Goal: Information Seeking & Learning: Learn about a topic

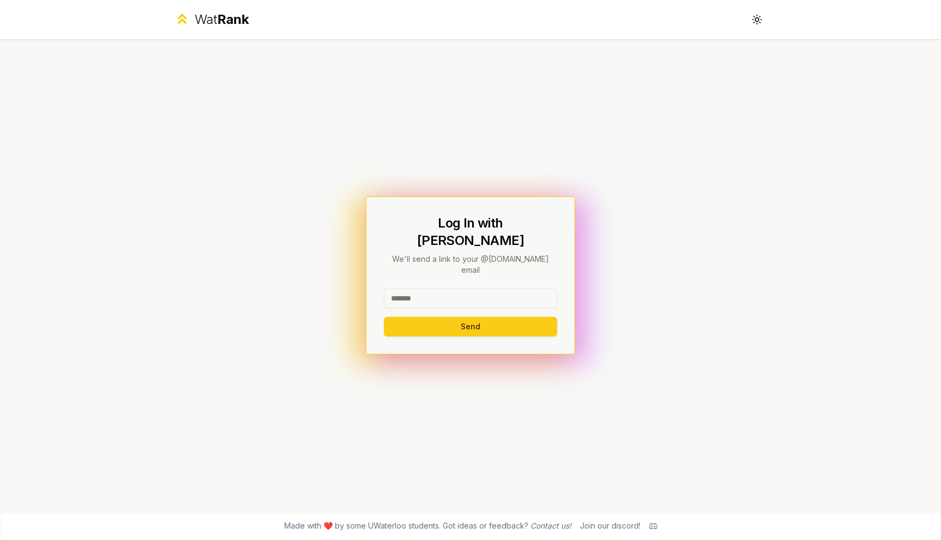
click at [248, 332] on div "Log In with WatIAM We'll send a link to your @[DOMAIN_NAME] email Send" at bounding box center [470, 275] width 627 height 473
drag, startPoint x: 406, startPoint y: 237, endPoint x: 597, endPoint y: 238, distance: 191.1
click at [597, 238] on div "Log In with WatIAM We'll send a link to your @[DOMAIN_NAME] email Send" at bounding box center [470, 275] width 627 height 473
drag, startPoint x: 475, startPoint y: 255, endPoint x: 538, endPoint y: 261, distance: 63.9
click at [538, 261] on p "We'll send a link to your @[DOMAIN_NAME] email" at bounding box center [470, 265] width 173 height 22
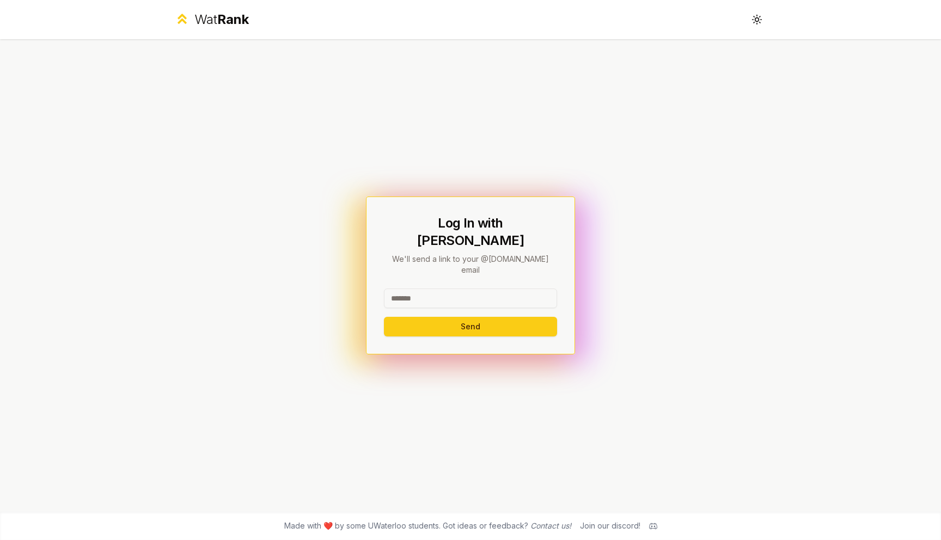
click at [473, 264] on div "Log In with WatIAM We'll send a link to your @[DOMAIN_NAME] email Send" at bounding box center [470, 276] width 173 height 122
click at [235, 79] on div "Log In with WatIAM We'll send a link to your @[DOMAIN_NAME] email Send" at bounding box center [470, 275] width 627 height 473
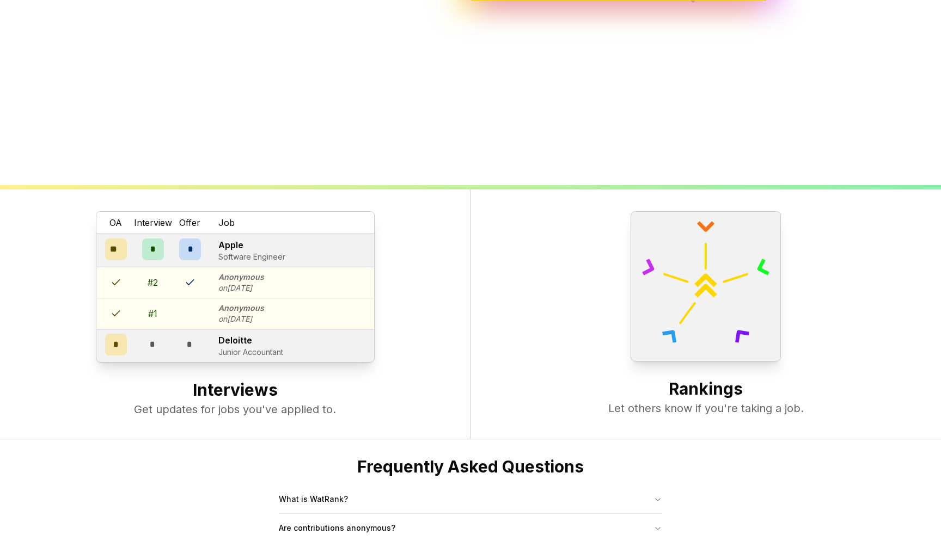
scroll to position [419, 0]
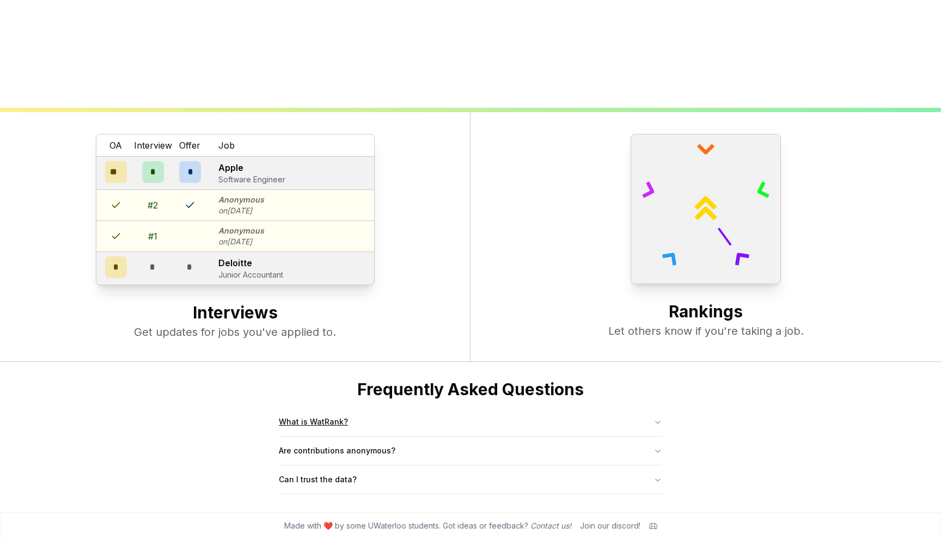
click at [446, 413] on button "What is WatRank?" at bounding box center [470, 422] width 383 height 28
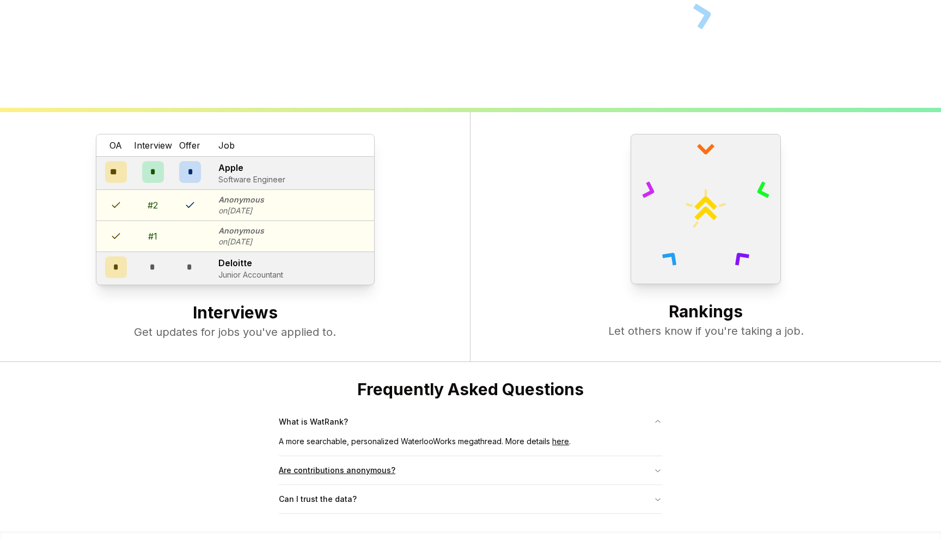
click at [445, 477] on button "Are contributions anonymous?" at bounding box center [470, 470] width 383 height 28
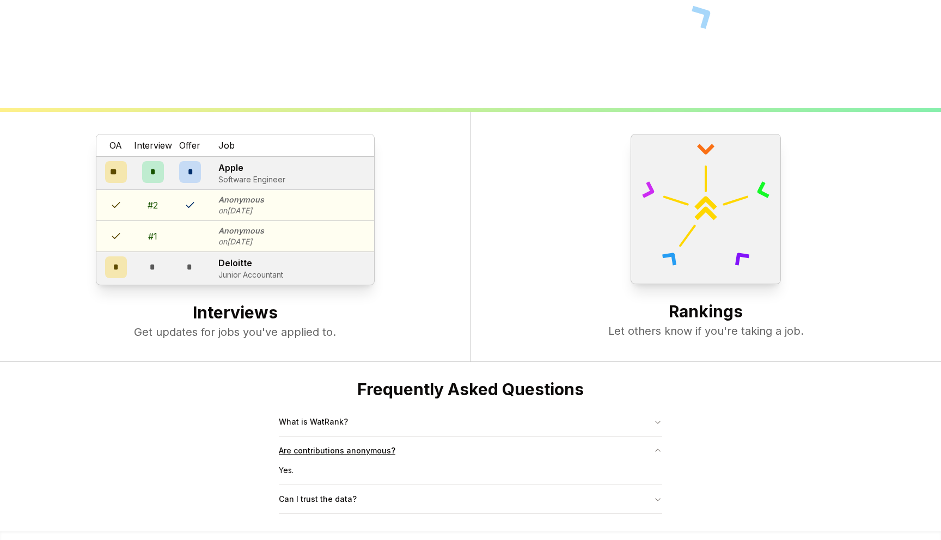
scroll to position [436, 0]
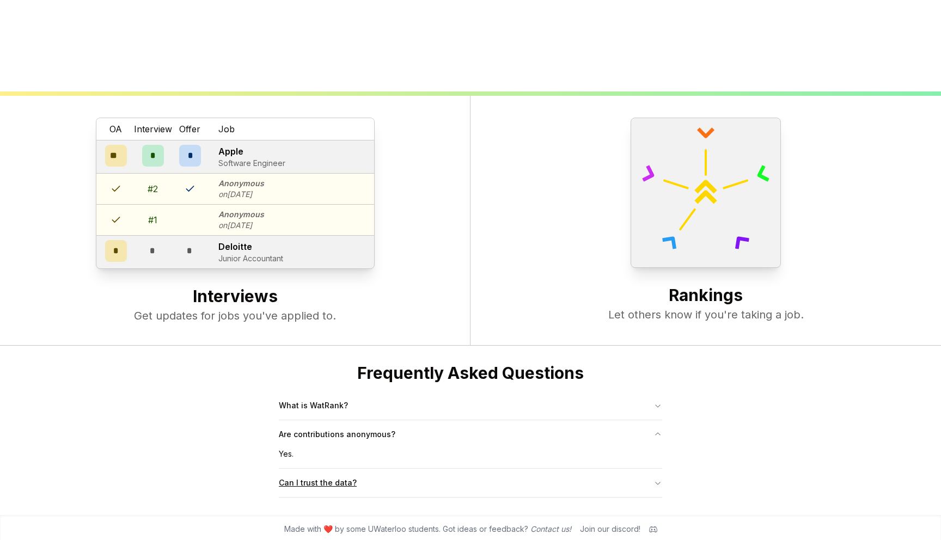
click at [440, 486] on button "Can I trust the data?" at bounding box center [470, 483] width 383 height 28
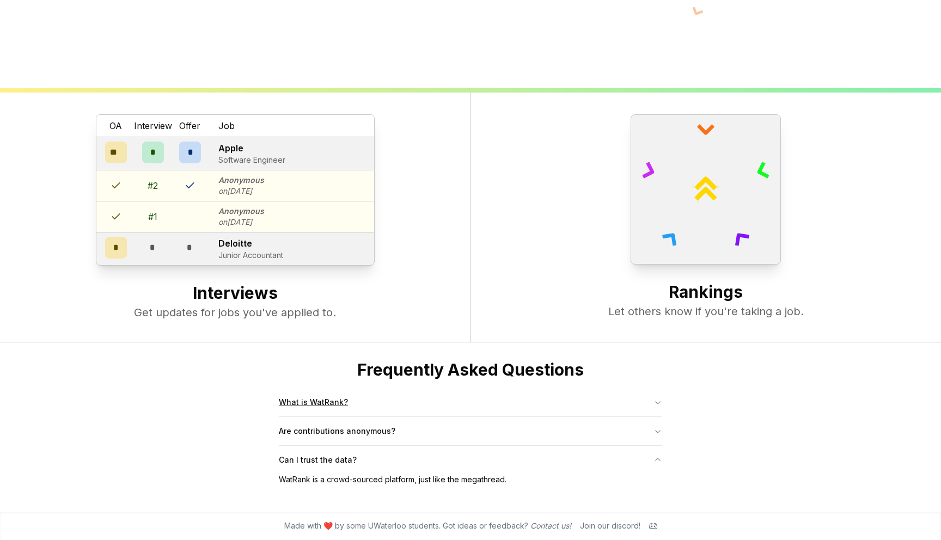
click at [482, 404] on button "What is WatRank?" at bounding box center [470, 402] width 383 height 28
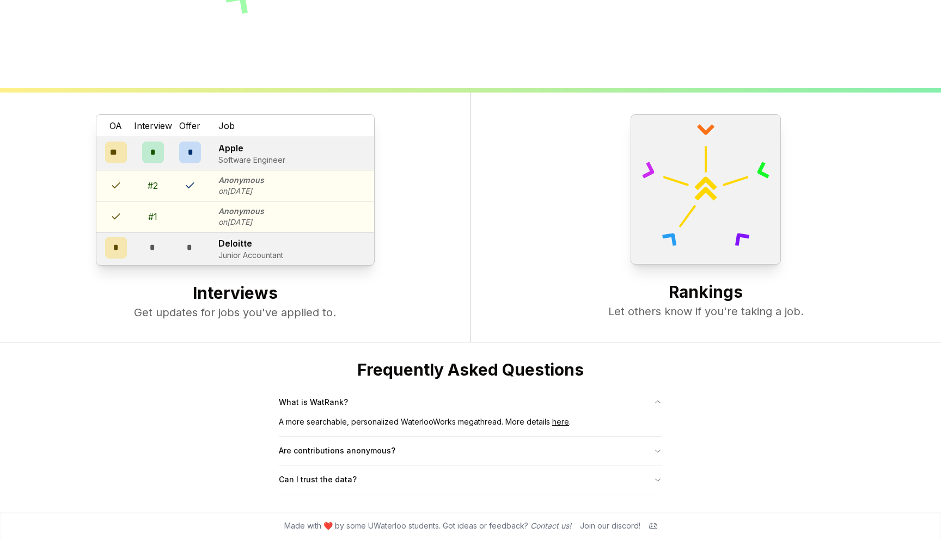
click at [561, 420] on link "here" at bounding box center [560, 421] width 17 height 9
click at [372, 490] on button "Can I trust the data?" at bounding box center [470, 479] width 383 height 28
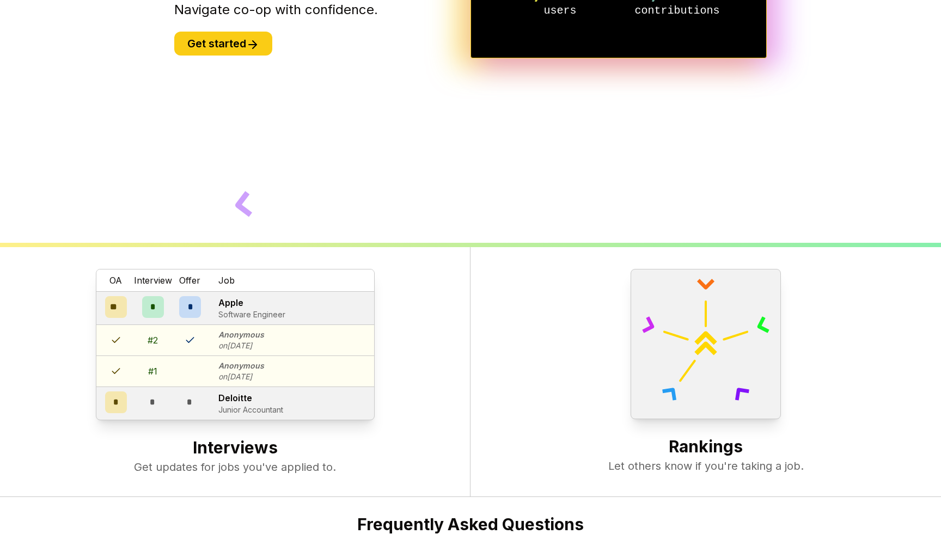
scroll to position [0, 0]
